Goal: Task Accomplishment & Management: Manage account settings

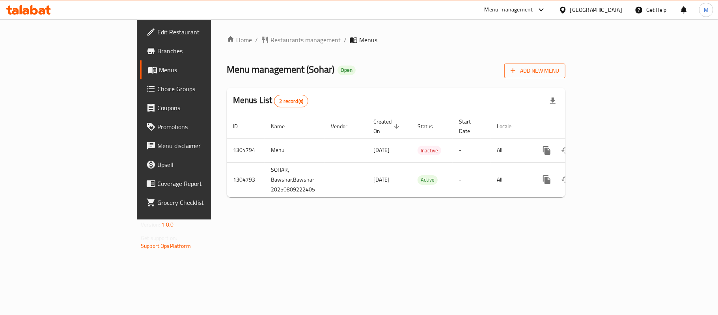
click at [559, 74] on span "Add New Menu" at bounding box center [535, 71] width 48 height 10
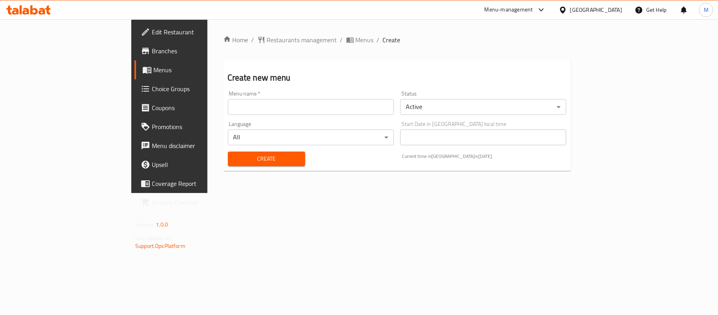
drag, startPoint x: 345, startPoint y: 114, endPoint x: 336, endPoint y: 110, distance: 9.4
click at [345, 114] on input "text" at bounding box center [311, 107] width 166 height 16
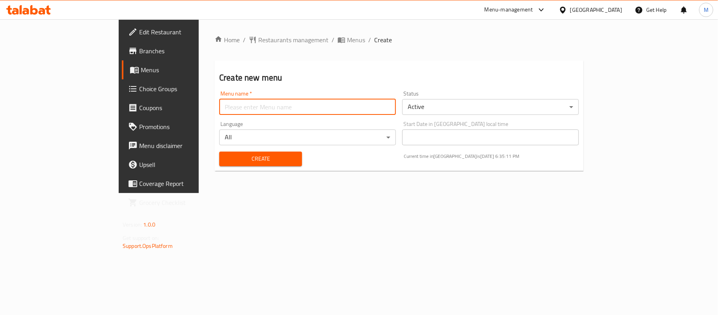
type input "new menu -"
click at [480, 109] on body "​ Menu-management [GEOGRAPHIC_DATA] Get Help M Edit Restaurant Branches Menus C…" at bounding box center [359, 166] width 718 height 295
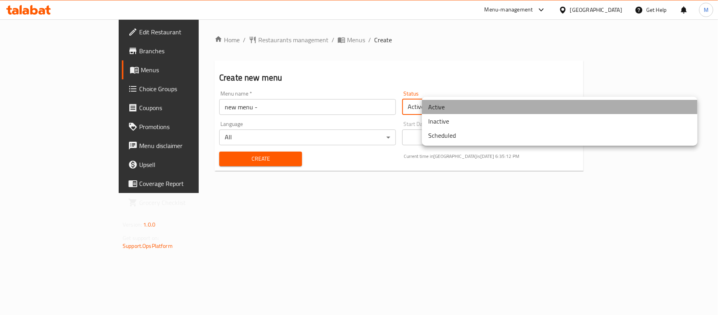
click at [464, 110] on li "Active" at bounding box center [560, 107] width 276 height 14
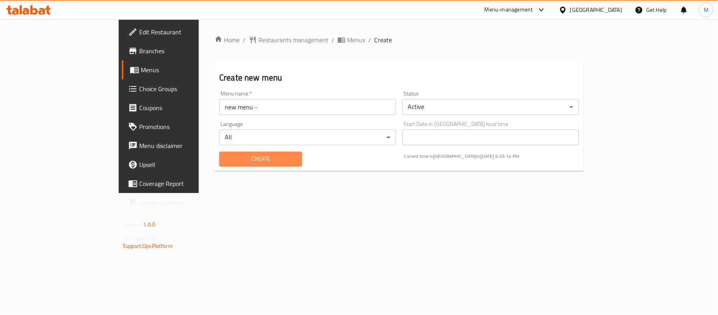
click at [256, 164] on button "Create" at bounding box center [260, 158] width 83 height 15
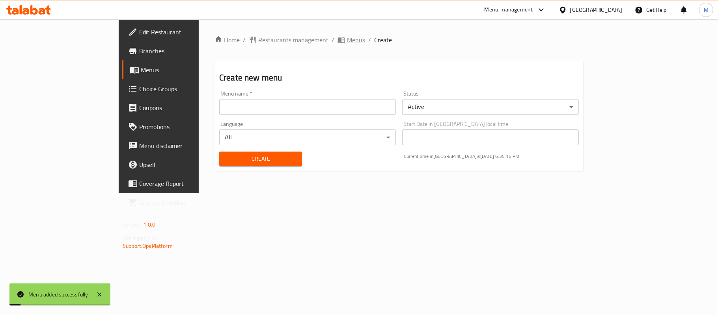
click at [347, 45] on span "Menus" at bounding box center [356, 39] width 18 height 9
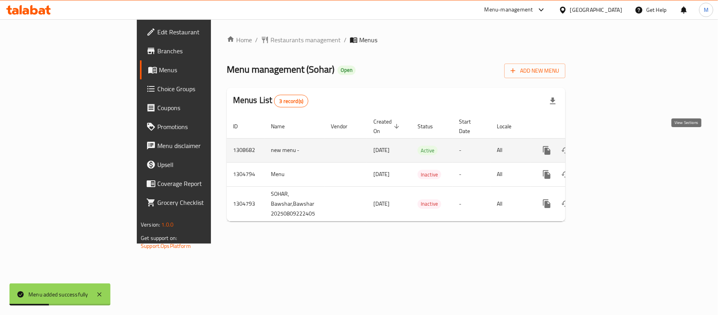
click at [607, 147] on icon "enhanced table" at bounding box center [603, 150] width 7 height 7
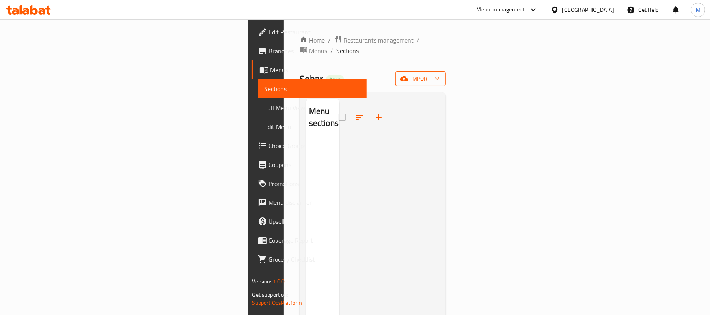
click at [441, 75] on icon "button" at bounding box center [437, 79] width 8 height 8
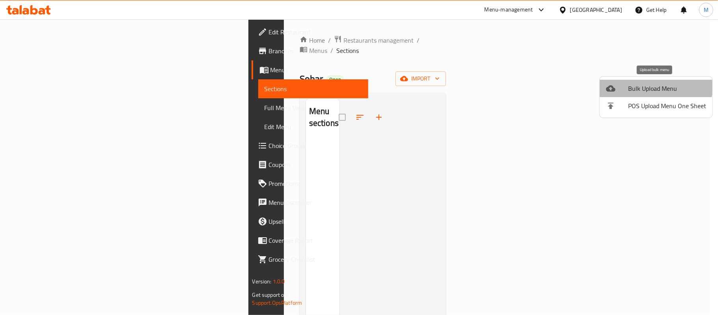
click at [634, 84] on span "Bulk Upload Menu" at bounding box center [667, 88] width 78 height 9
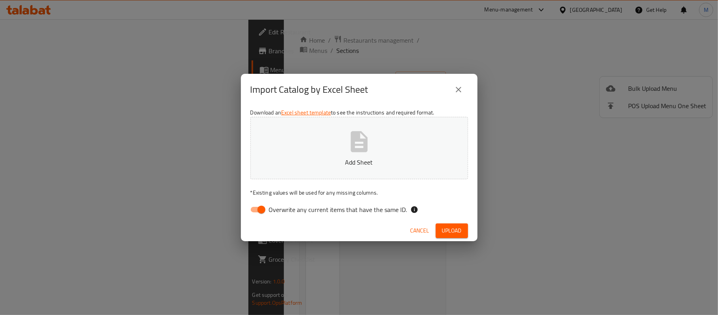
click button "Cancel" at bounding box center [419, 230] width 25 height 15
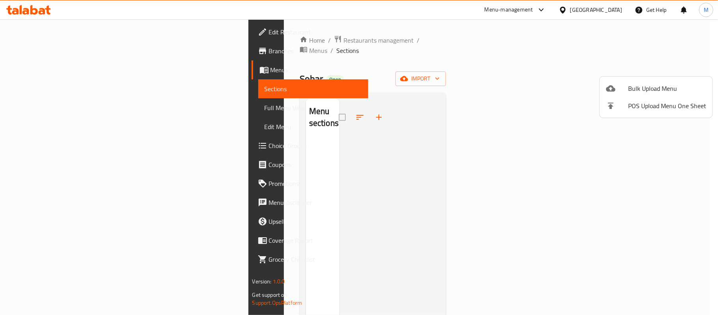
click at [662, 95] on li "Bulk Upload Menu" at bounding box center [656, 88] width 113 height 17
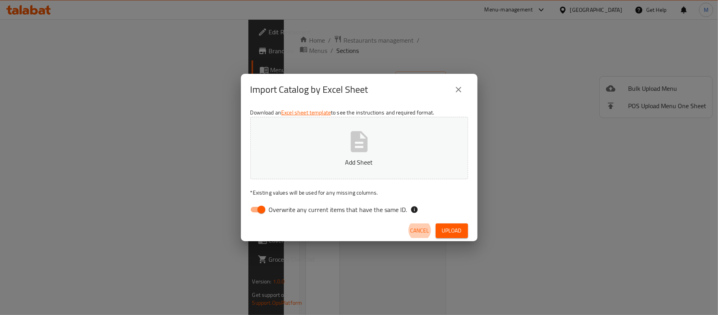
click at [328, 173] on button "Add Sheet" at bounding box center [359, 148] width 218 height 62
click at [252, 210] on input "Overwrite any current items that have the same ID." at bounding box center [261, 209] width 45 height 15
checkbox input "false"
drag, startPoint x: 439, startPoint y: 222, endPoint x: 442, endPoint y: 229, distance: 7.1
click at [439, 223] on div "Cancel Upload" at bounding box center [359, 230] width 237 height 21
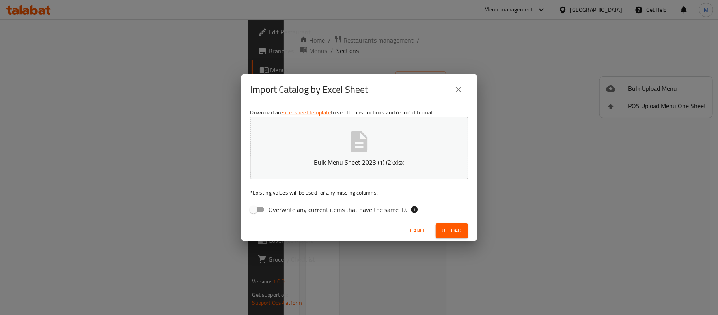
click at [442, 229] on span "Upload" at bounding box center [452, 231] width 20 height 10
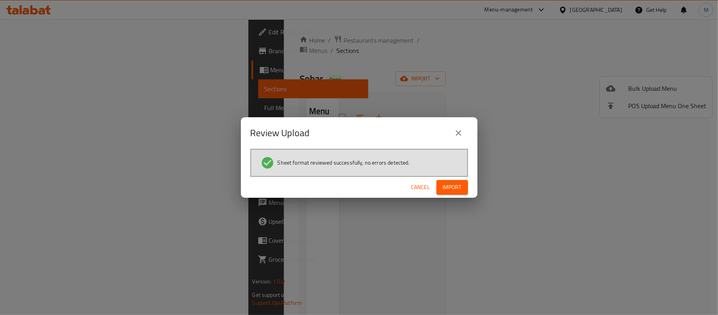
click at [445, 187] on span "Import" at bounding box center [452, 187] width 19 height 10
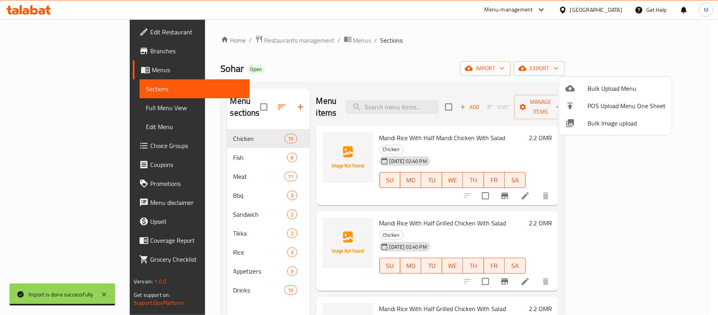
click at [63, 106] on div at bounding box center [359, 157] width 718 height 315
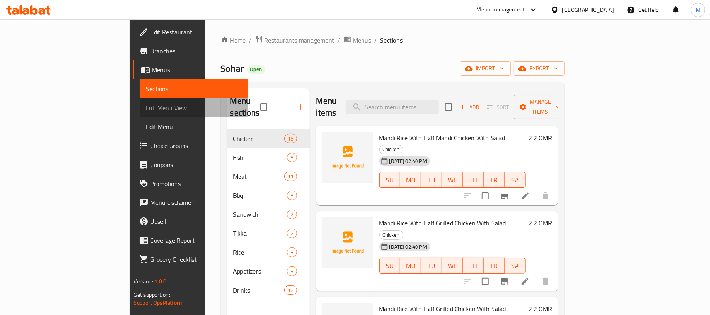
click at [146, 106] on span "Full Menu View" at bounding box center [194, 107] width 96 height 9
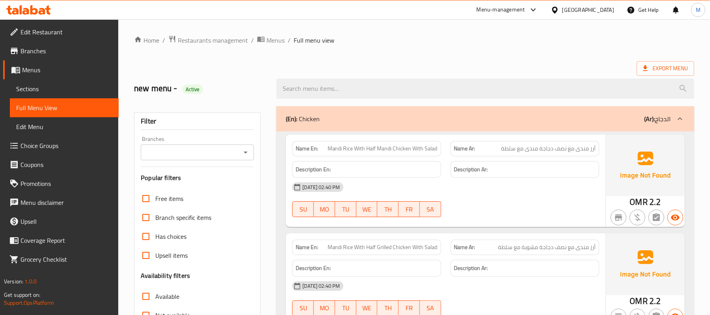
click at [215, 148] on input "Branches" at bounding box center [190, 152] width 95 height 11
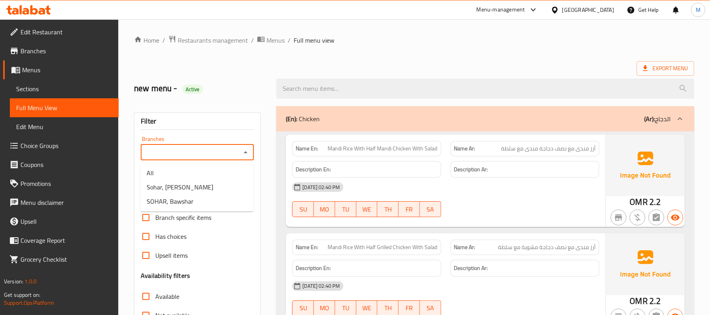
click at [219, 141] on div "Branches Branches" at bounding box center [197, 148] width 113 height 24
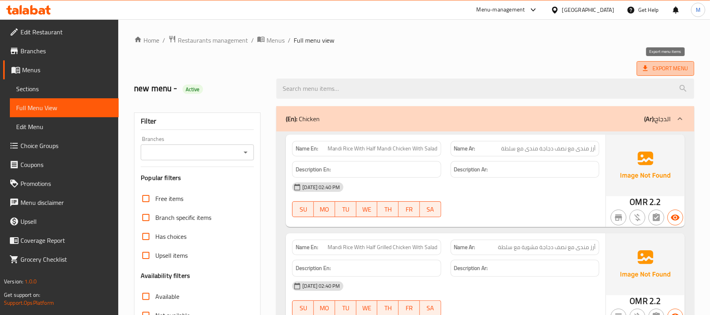
click at [651, 70] on span "Export Menu" at bounding box center [665, 68] width 45 height 10
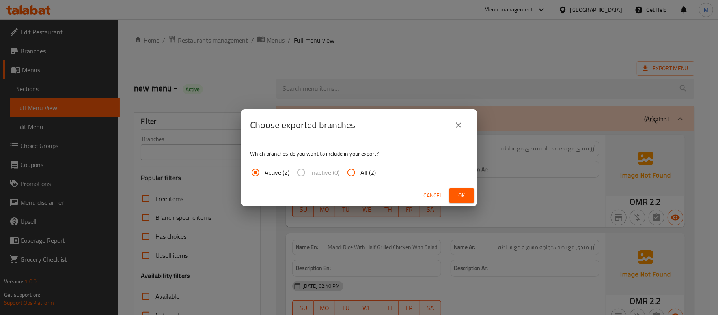
click at [467, 192] on span "Ok" at bounding box center [461, 195] width 13 height 10
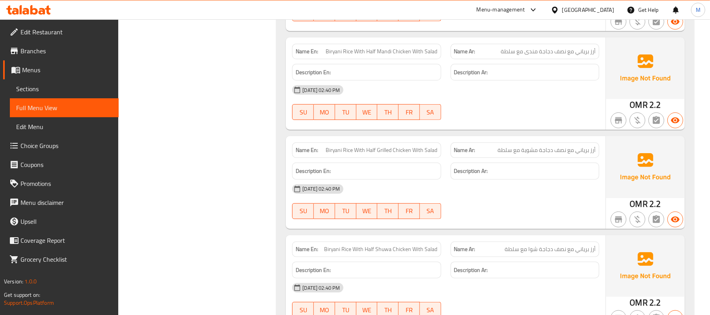
scroll to position [368, 0]
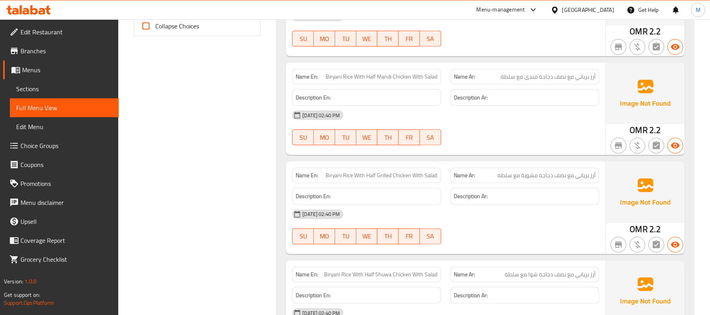
click at [68, 94] on link "Sections" at bounding box center [64, 88] width 109 height 19
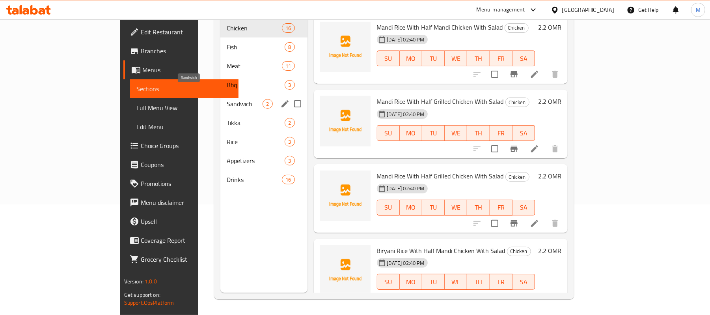
scroll to position [58, 0]
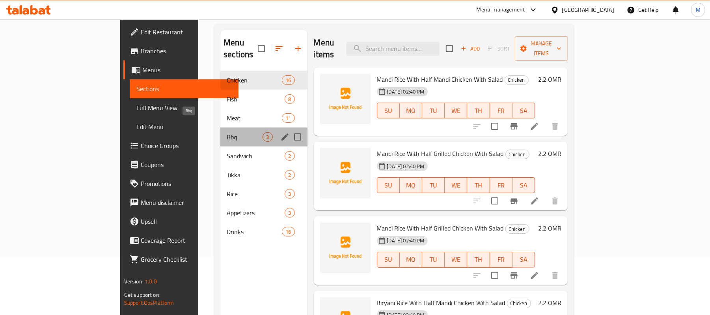
click at [227, 132] on span "Bbq" at bounding box center [245, 136] width 36 height 9
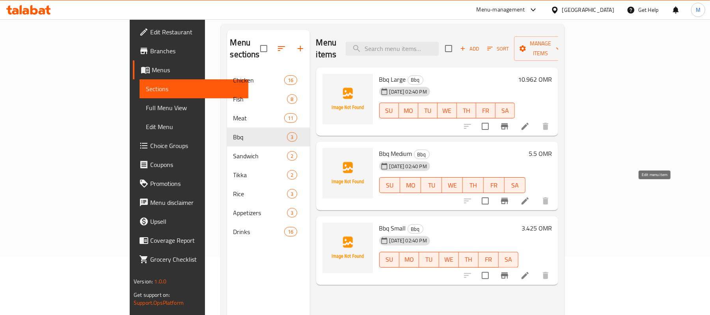
click at [530, 196] on icon at bounding box center [524, 200] width 9 height 9
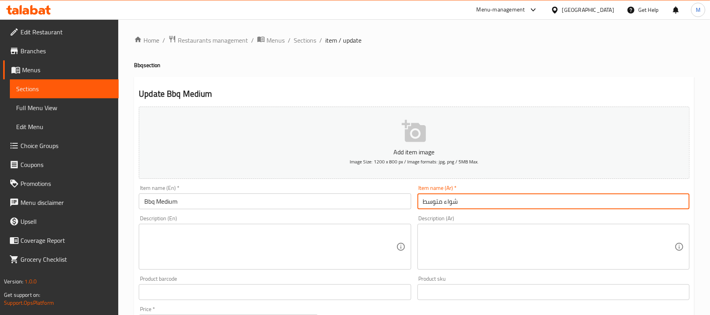
click at [449, 203] on input "شواء متوسط" at bounding box center [554, 201] width 272 height 16
paste input "اربيكيو"
type input "باربيكيو متوسط"
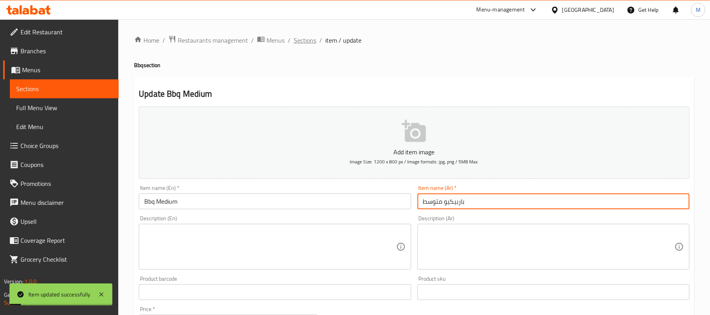
click at [294, 36] on span "Sections" at bounding box center [305, 39] width 22 height 9
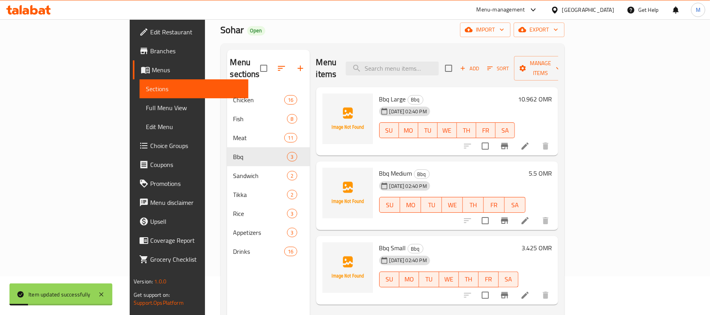
scroll to position [111, 0]
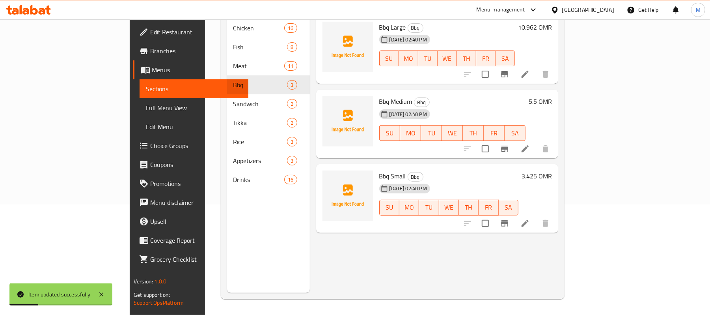
click at [530, 218] on icon at bounding box center [524, 222] width 9 height 9
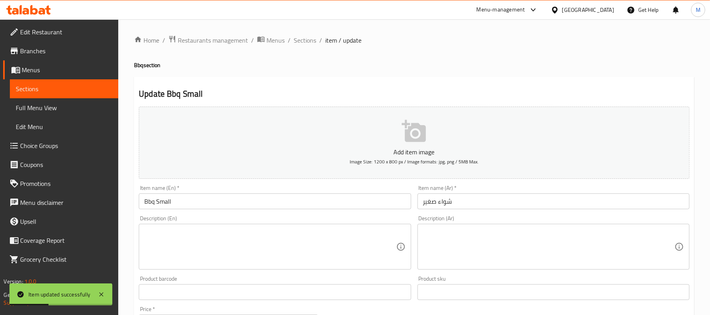
click at [438, 204] on input "شواء صغير" at bounding box center [554, 201] width 272 height 16
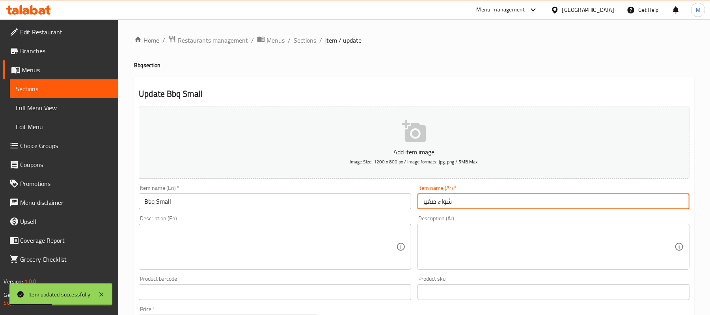
click at [439, 203] on input "شواء صغير" at bounding box center [554, 201] width 272 height 16
click at [441, 203] on input "شواء صغير" at bounding box center [554, 201] width 272 height 16
paste input "اربيكيو"
type input "باربيكيو صغير"
